Goal: Information Seeking & Learning: Learn about a topic

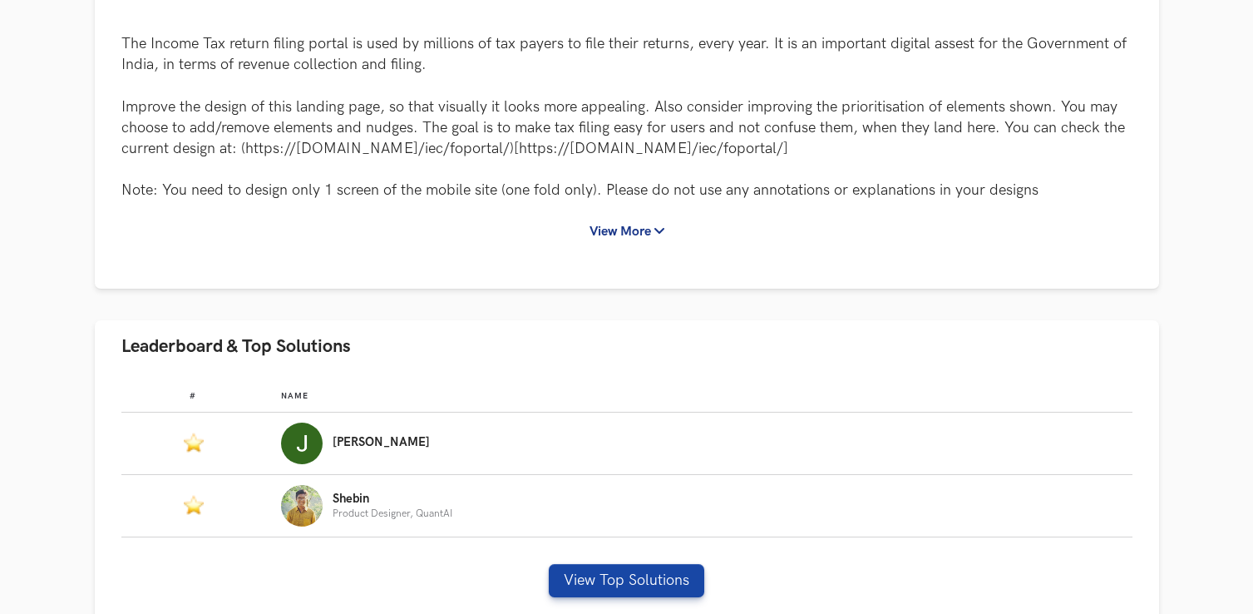
scroll to position [233, 0]
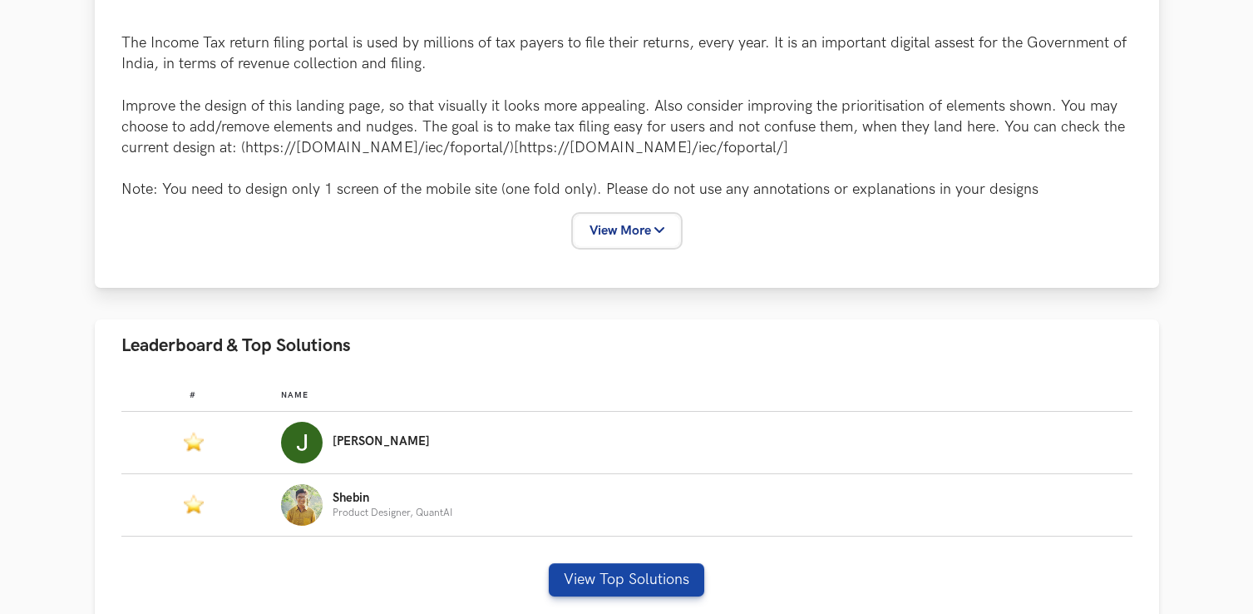
click at [621, 230] on button "View More" at bounding box center [627, 230] width 105 height 31
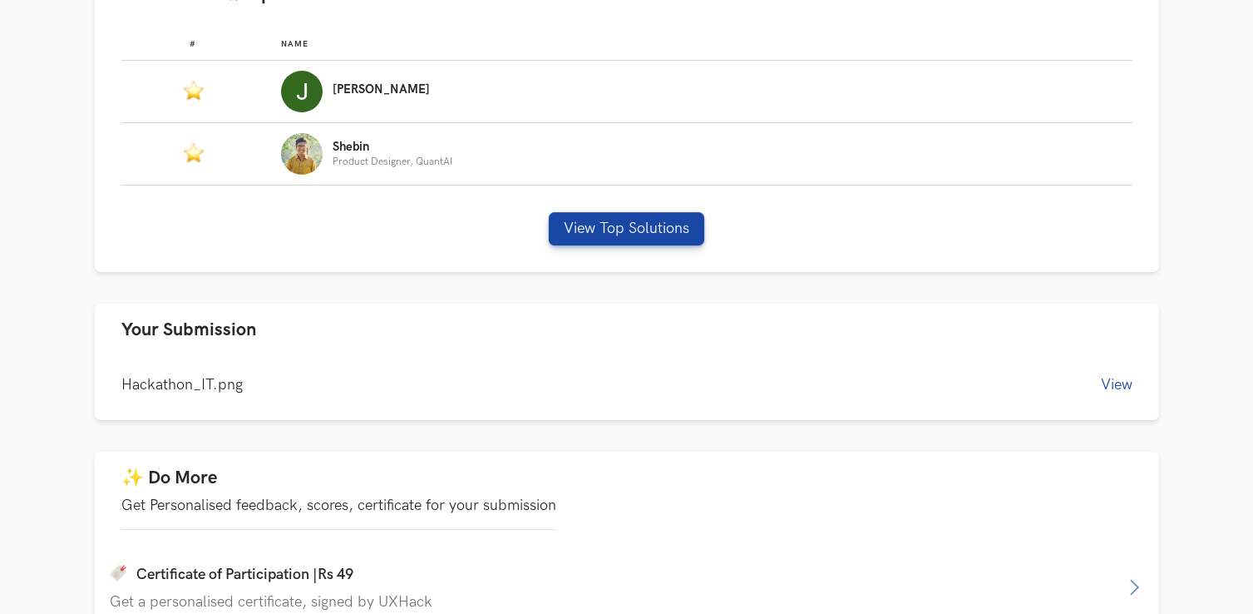
scroll to position [1124, 0]
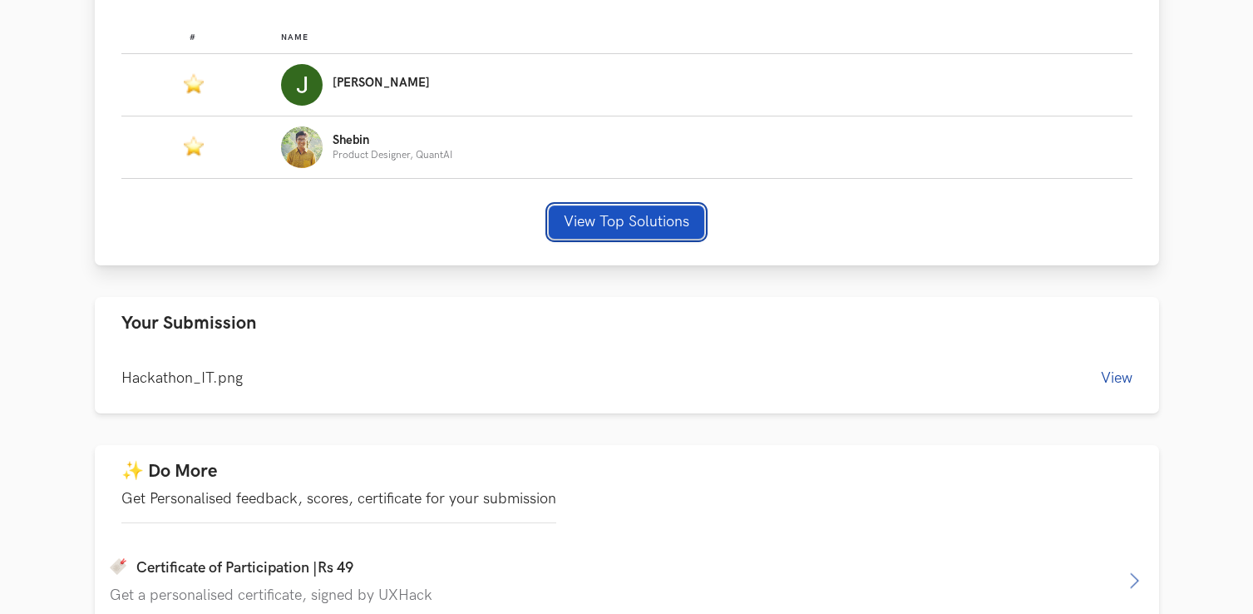
click at [613, 227] on button "View Top Solutions" at bounding box center [627, 221] width 156 height 33
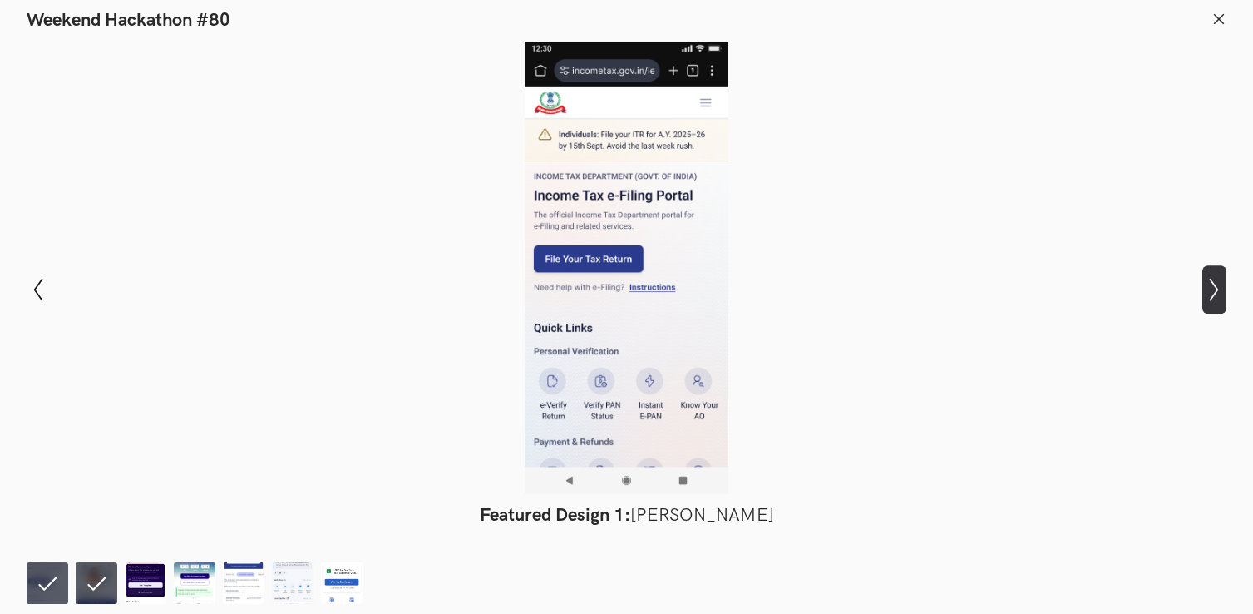
click at [1219, 294] on icon "Show next slide" at bounding box center [1215, 290] width 24 height 24
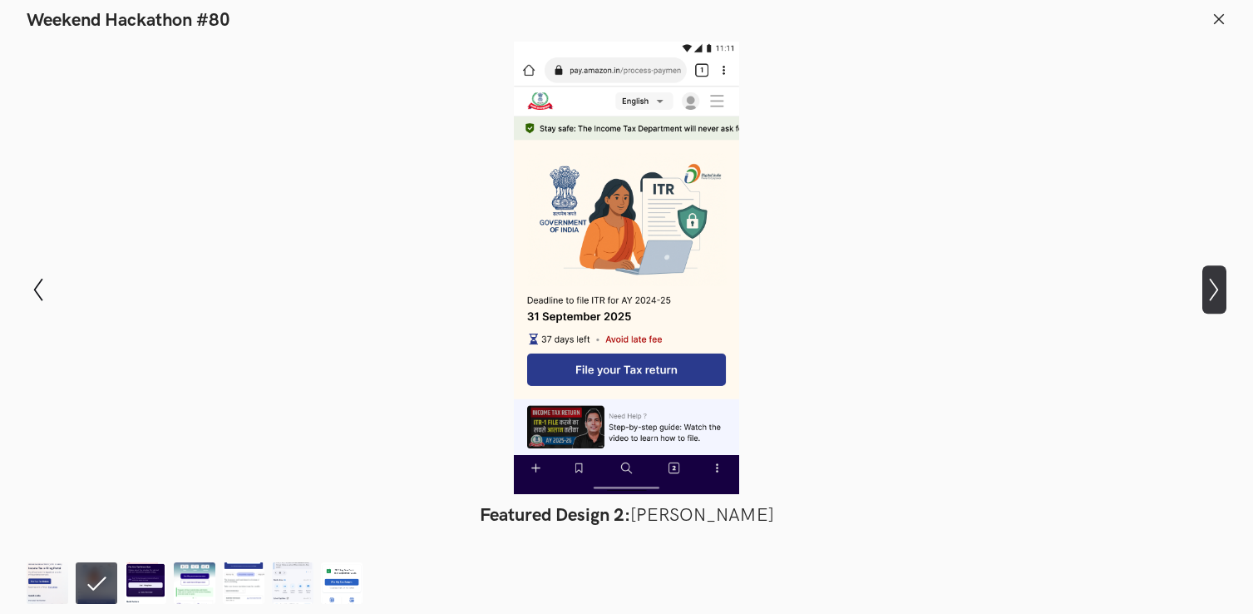
click at [1219, 294] on icon "Show next slide" at bounding box center [1215, 290] width 24 height 24
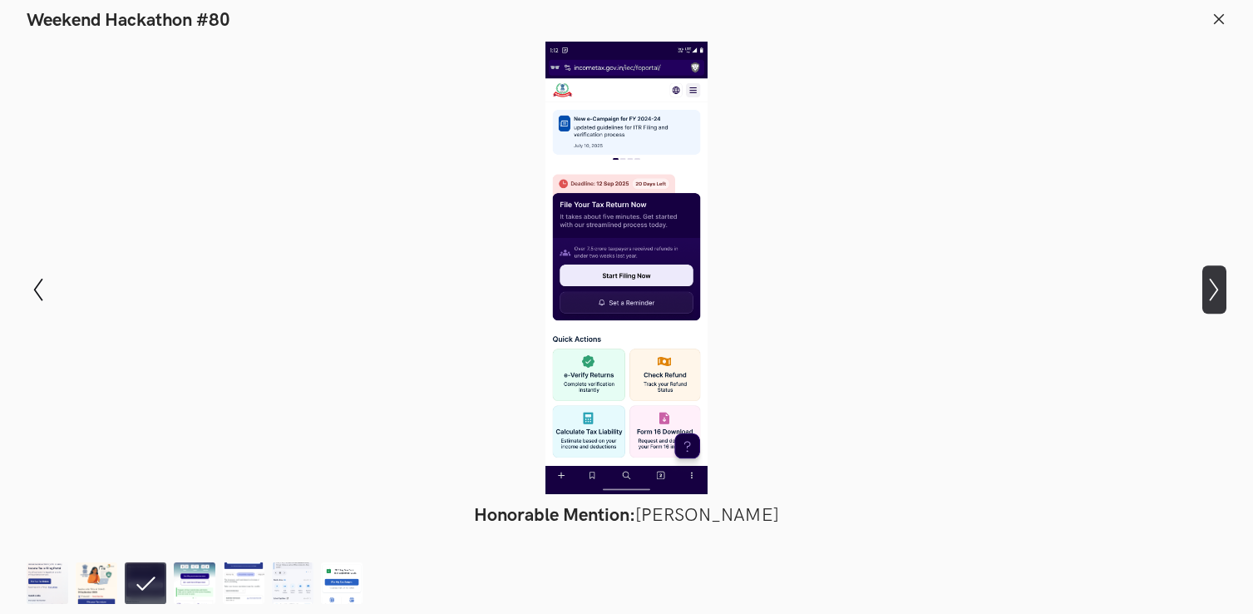
click at [1219, 294] on icon "Show next slide" at bounding box center [1215, 290] width 24 height 24
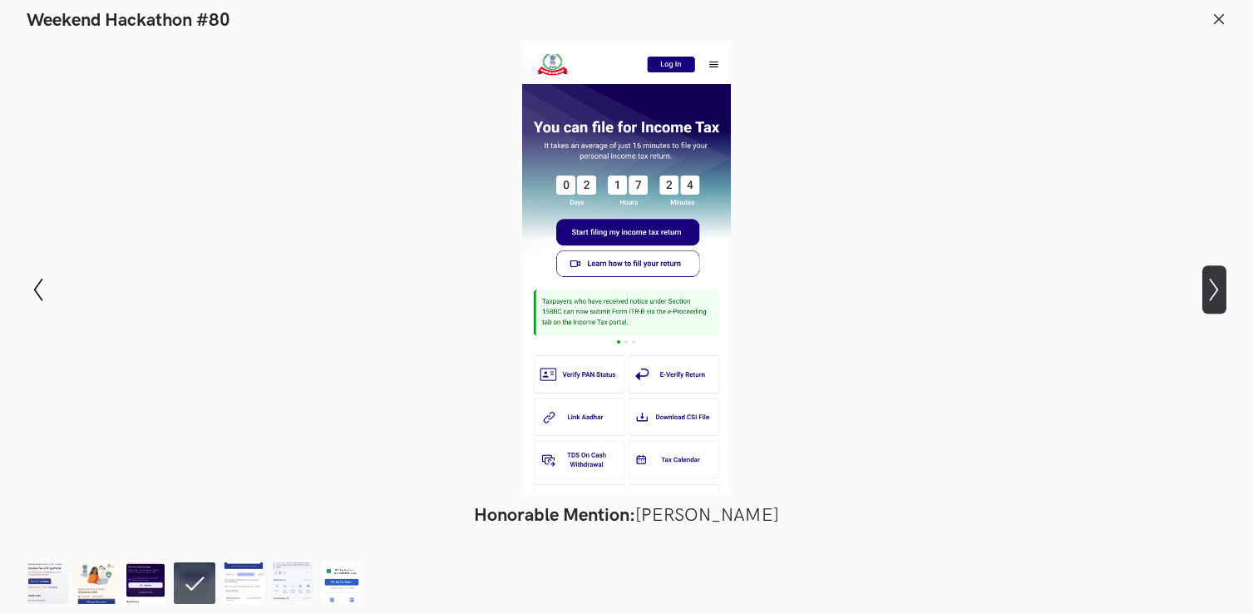
click at [1219, 294] on icon "Show next slide" at bounding box center [1215, 290] width 24 height 24
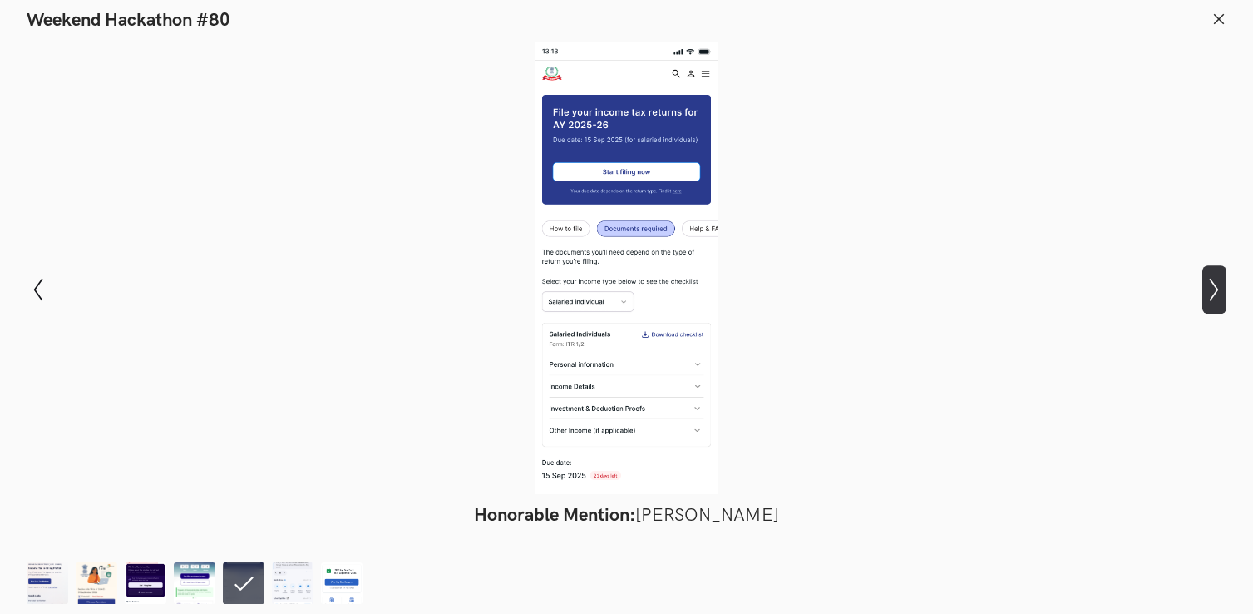
click at [1219, 294] on icon "Show next slide" at bounding box center [1215, 290] width 24 height 24
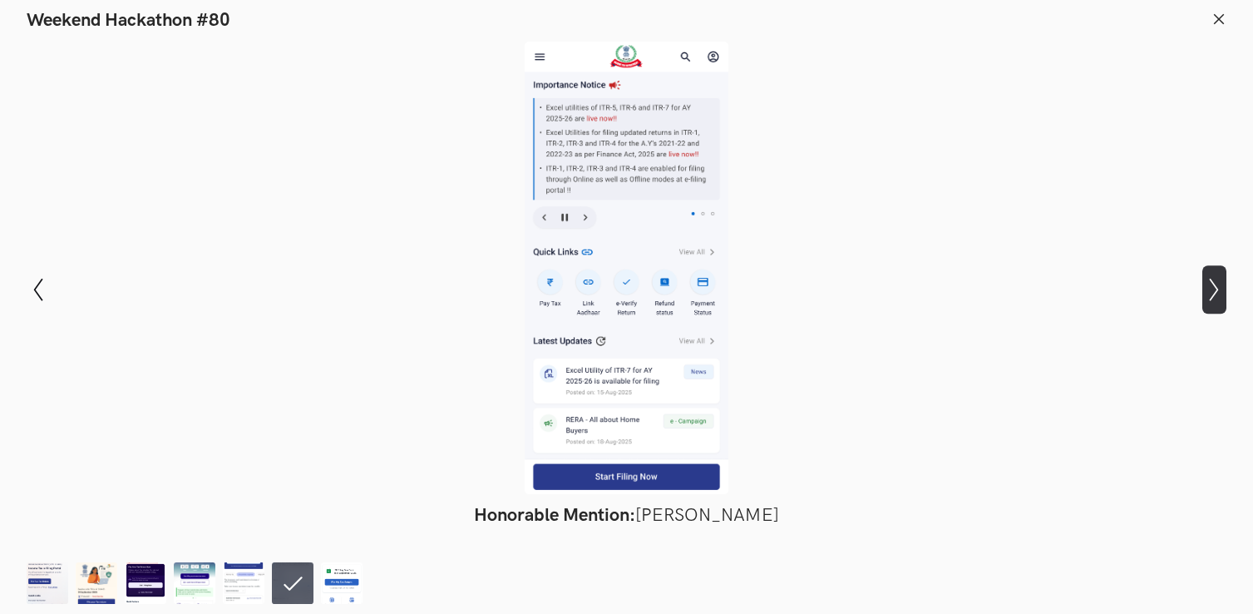
click at [1219, 294] on icon "Show next slide" at bounding box center [1215, 290] width 24 height 24
